Goal: Task Accomplishment & Management: Use online tool/utility

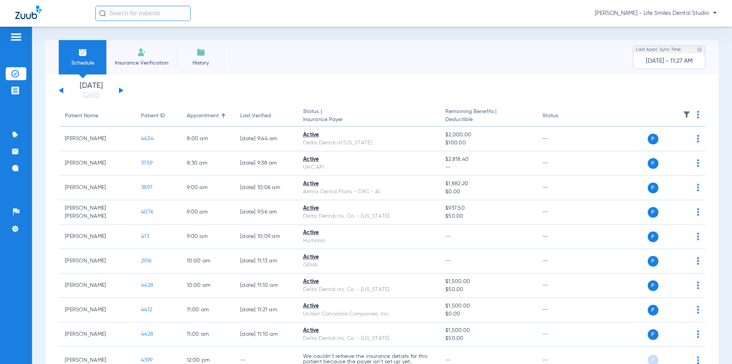
click at [123, 89] on div "[DATE] [DATE] [DATE] [DATE] [DATE] [DATE] [DATE] [DATE] [DATE] [DATE] [DATE] [D…" at bounding box center [91, 90] width 65 height 17
click at [122, 90] on button at bounding box center [121, 90] width 5 height 6
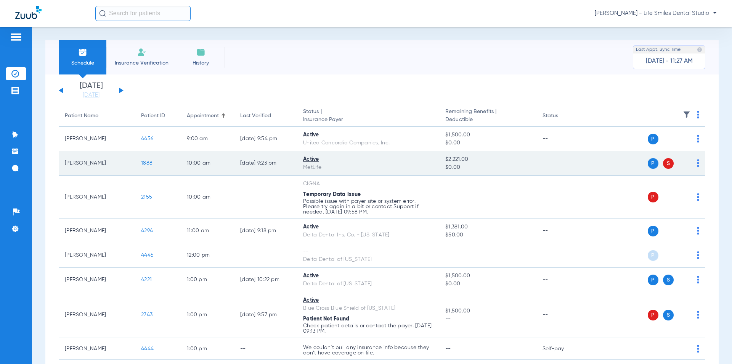
click at [146, 162] on span "1888" at bounding box center [146, 162] width 11 height 5
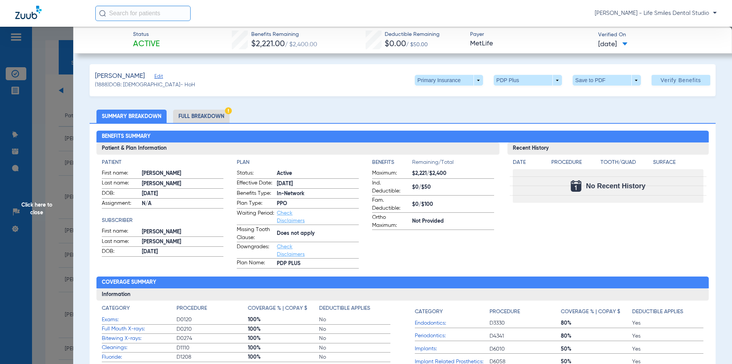
drag, startPoint x: 249, startPoint y: 34, endPoint x: 635, endPoint y: 46, distance: 385.8
click at [635, 46] on div "Status Active Benefits Remaining $2,221.00 / $2,400.00 Deductible Remaining $0.…" at bounding box center [402, 40] width 659 height 27
copy div "Benefits Remaining $2,221.00 / $2,400.00 Deductible Remaining $0.00 / $50.00 Pa…"
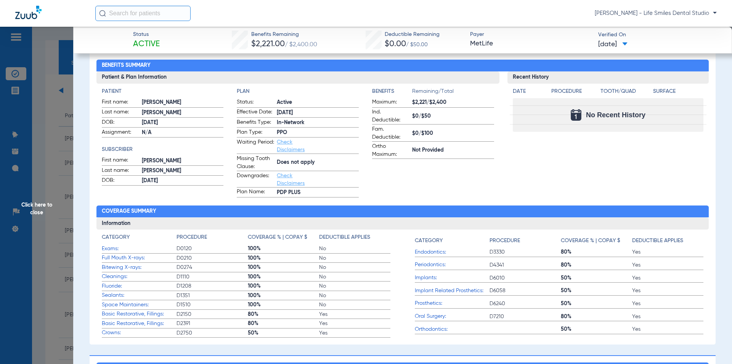
scroll to position [114, 0]
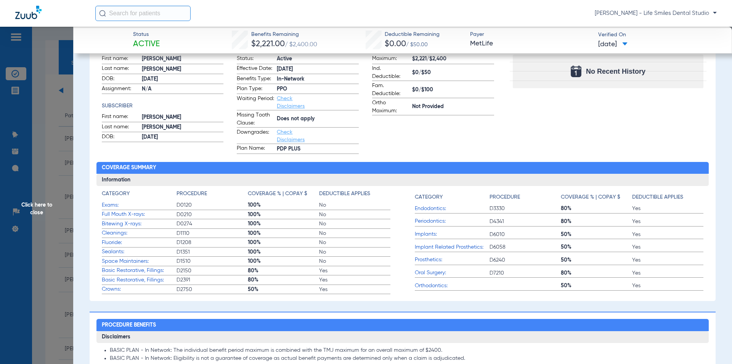
click at [44, 241] on span "Click here to close" at bounding box center [36, 209] width 73 height 364
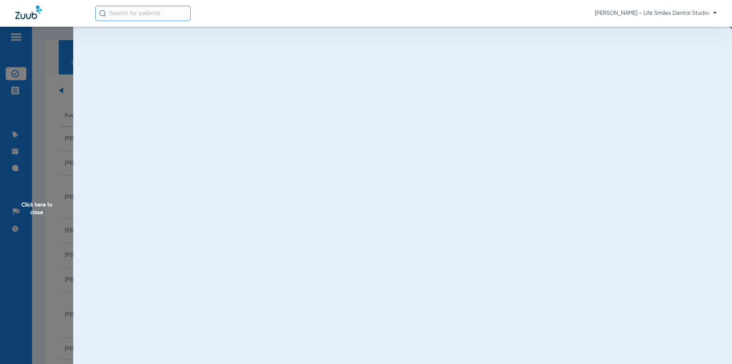
scroll to position [0, 0]
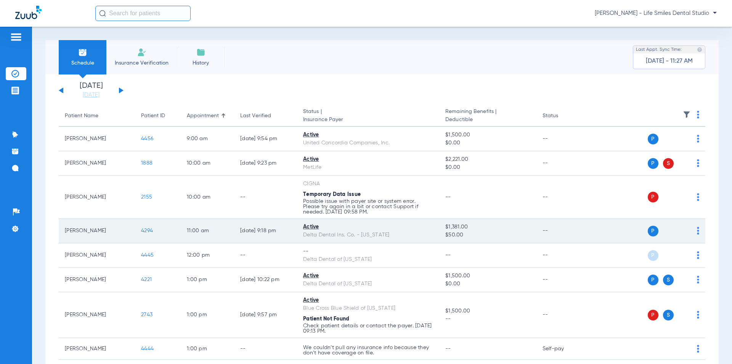
click at [150, 232] on span "4294" at bounding box center [147, 230] width 12 height 5
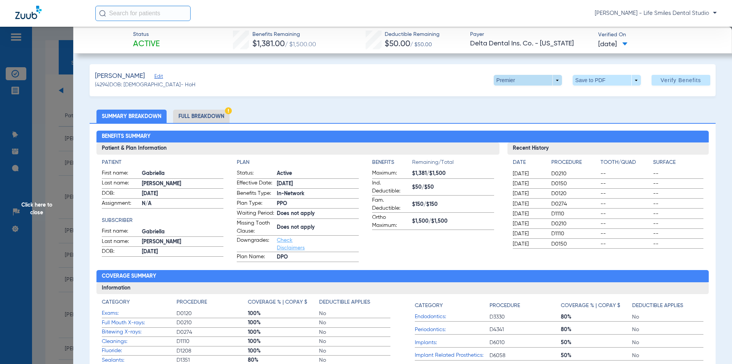
click at [500, 76] on span at bounding box center [528, 80] width 68 height 11
click at [499, 94] on span "Delta Dental DPO Dentist" at bounding box center [525, 95] width 61 height 5
drag, startPoint x: 248, startPoint y: 32, endPoint x: 663, endPoint y: 50, distance: 415.4
click at [663, 50] on div "Status Active Benefits Remaining $1,381.00 / $1,500.00 Deductible Remaining $50…" at bounding box center [402, 40] width 659 height 27
copy div "Benefits Remaining $1,381.00 / $1,500.00 Deductible Remaining $50.00 / $50.00 P…"
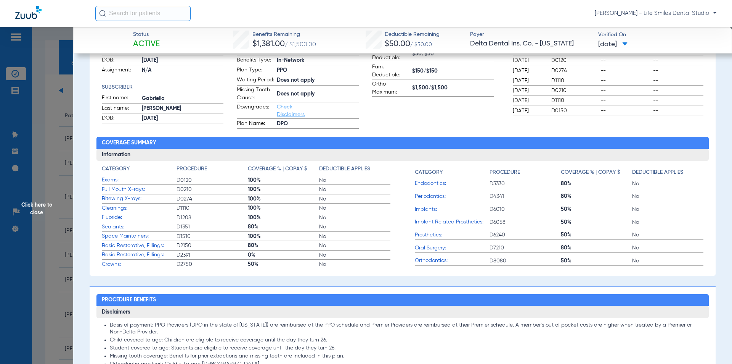
scroll to position [153, 0]
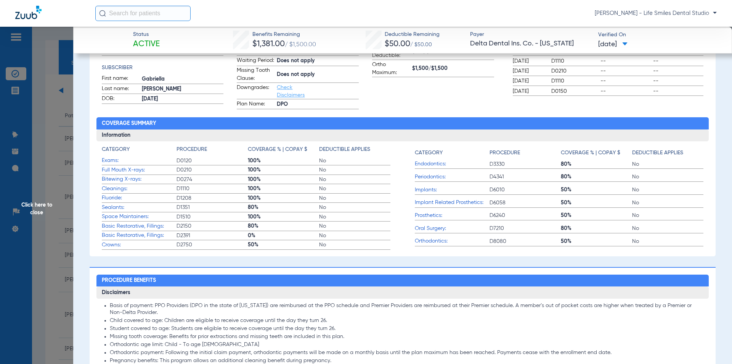
click at [67, 226] on span "Click here to close" at bounding box center [36, 209] width 73 height 364
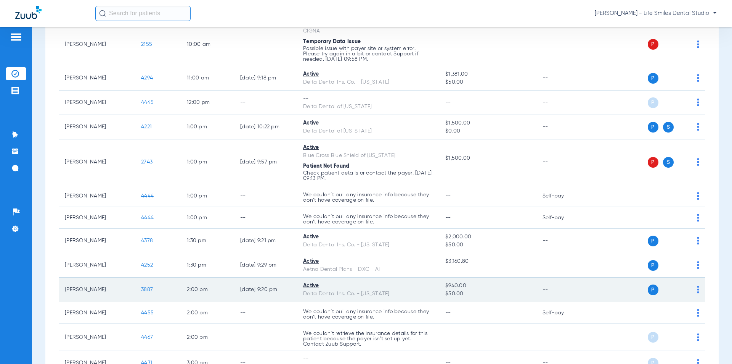
click at [146, 289] on span "3887" at bounding box center [147, 288] width 12 height 5
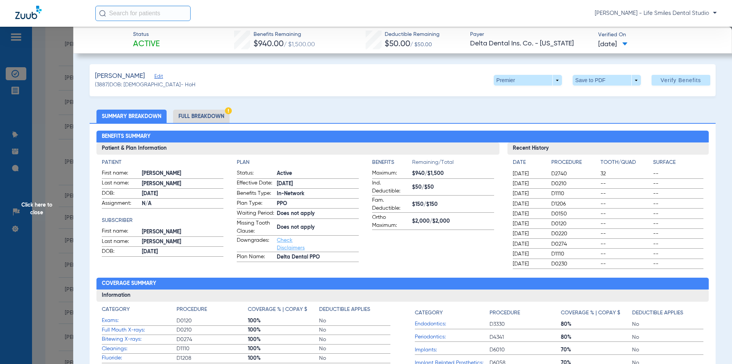
drag, startPoint x: 250, startPoint y: 34, endPoint x: 643, endPoint y: 40, distance: 392.5
click at [643, 40] on div "Status Active Benefits Remaining $940.00 / $1,500.00 Deductible Remaining $50.0…" at bounding box center [402, 40] width 659 height 27
click at [519, 82] on span at bounding box center [528, 80] width 18 height 18
click at [504, 93] on span "PPO" at bounding box center [512, 95] width 35 height 5
copy div "Benefits Remaining $940.00 / $1,500.00 Deductible Remaining $50.00 / $50.00 Pay…"
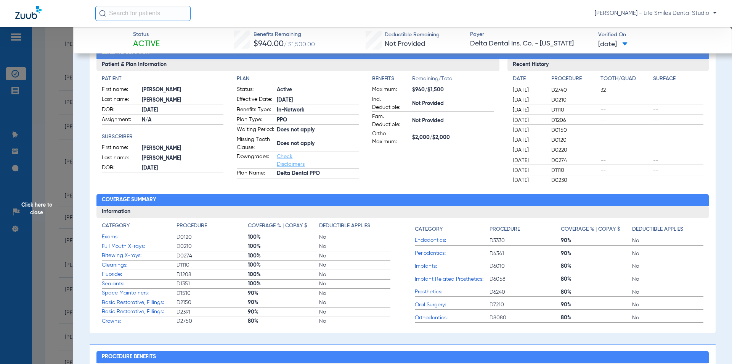
scroll to position [114, 0]
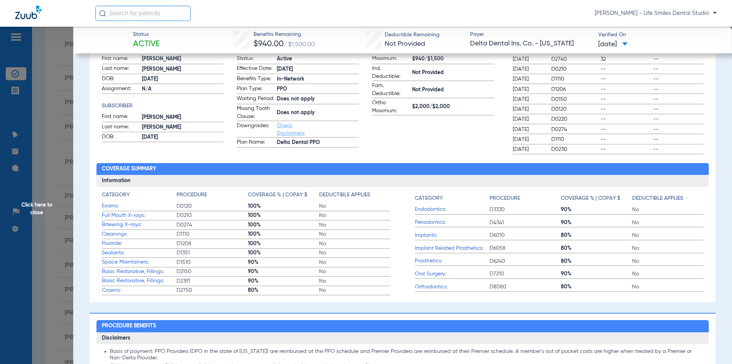
click at [55, 149] on span "Click here to close" at bounding box center [36, 209] width 73 height 364
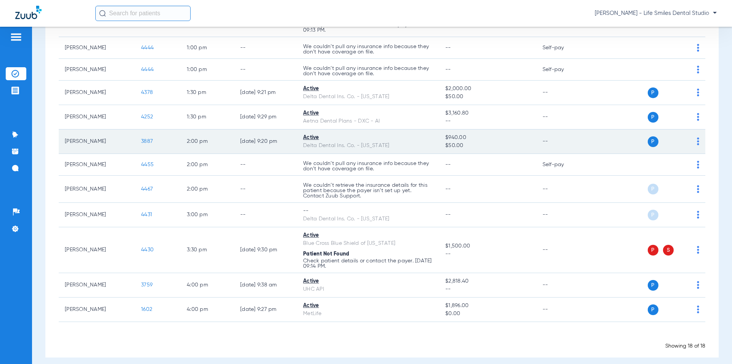
scroll to position [307, 0]
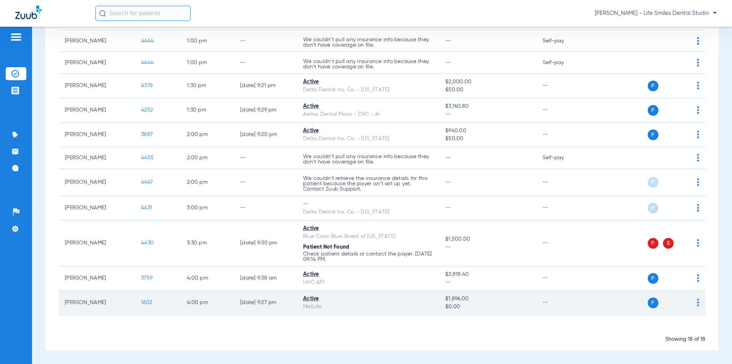
click at [143, 301] on span "1602" at bounding box center [146, 301] width 11 height 5
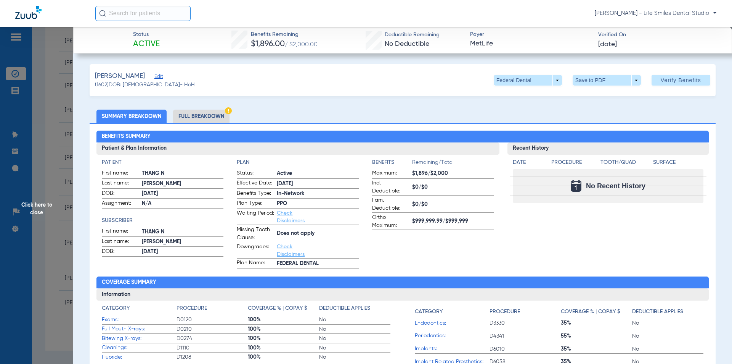
drag, startPoint x: 248, startPoint y: 34, endPoint x: 631, endPoint y: 45, distance: 383.1
click at [631, 45] on div "Status Active Benefits Remaining $1,896.00 / $2,000.00 Deductible Remaining No …" at bounding box center [402, 40] width 659 height 27
copy div "Benefits Remaining $1,896.00 / $2,000.00 Deductible Remaining No Deductible Pay…"
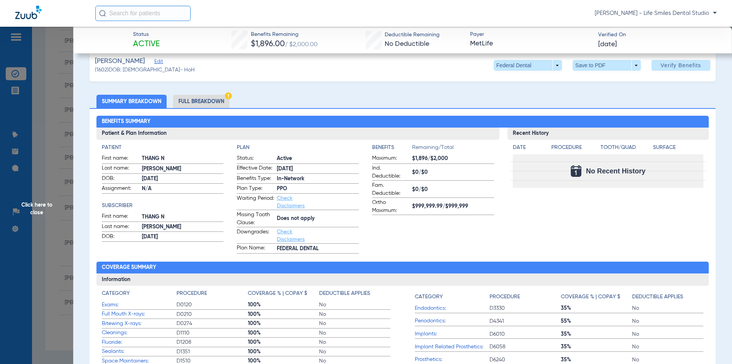
scroll to position [0, 0]
